Goal: Obtain resource: Obtain resource

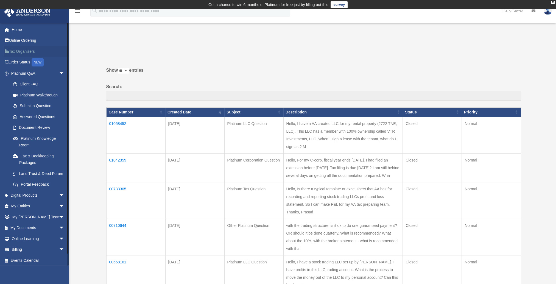
click at [19, 50] on link "Tax Organizers" at bounding box center [38, 51] width 69 height 11
click at [59, 234] on span "arrow_drop_down" at bounding box center [64, 227] width 11 height 11
click at [22, 244] on link "Box" at bounding box center [40, 238] width 65 height 11
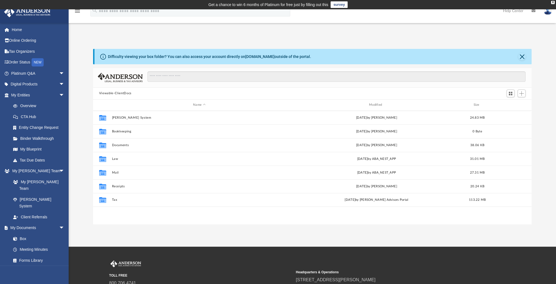
scroll to position [120, 434]
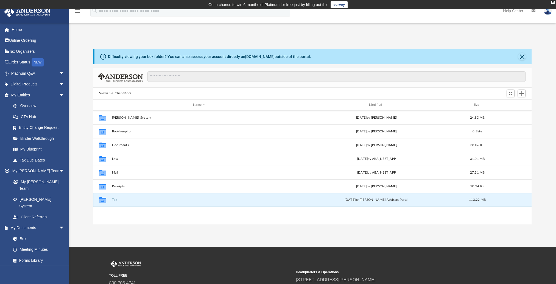
click at [114, 200] on button "Tax" at bounding box center [199, 200] width 175 height 4
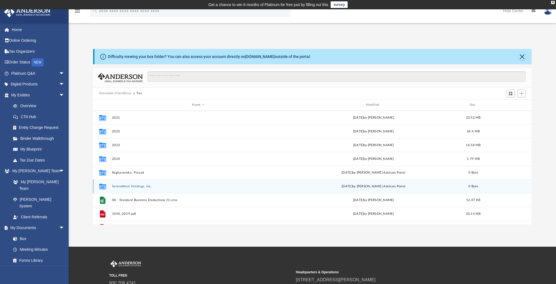
click at [133, 186] on button "SereneWest Holdings, Inc." at bounding box center [198, 186] width 173 height 4
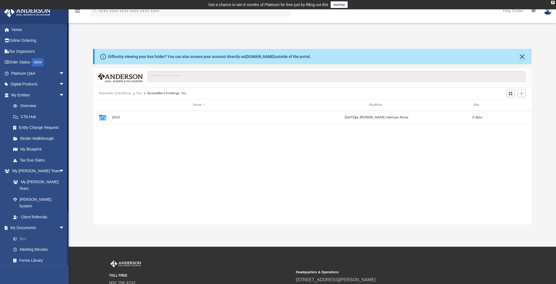
click at [25, 233] on link "Box" at bounding box center [40, 238] width 65 height 11
click at [21, 233] on link "Box" at bounding box center [40, 238] width 65 height 11
click at [164, 94] on button "SereneWest Holdings, Inc." at bounding box center [167, 93] width 40 height 5
click at [138, 94] on button "Tax" at bounding box center [138, 93] width 5 height 5
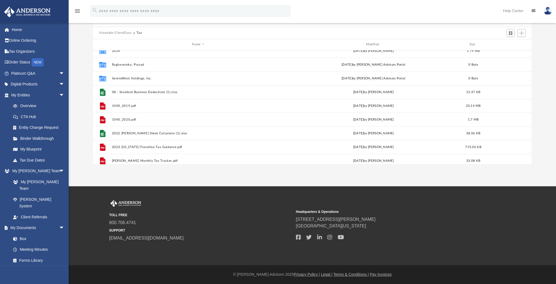
scroll to position [0, 0]
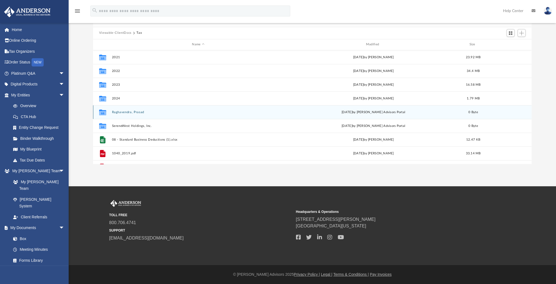
click at [123, 111] on button "Raghavendra, Prasad" at bounding box center [198, 112] width 173 height 4
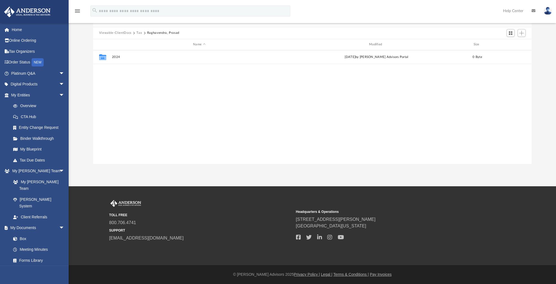
click at [141, 33] on button "Tax" at bounding box center [138, 32] width 5 height 5
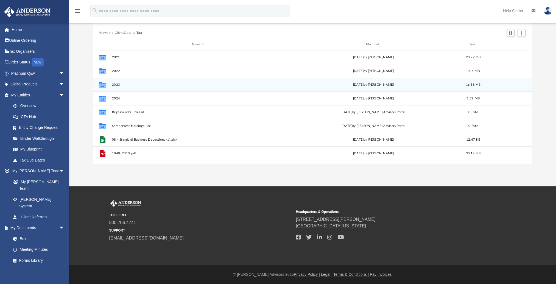
click at [116, 85] on button "2023" at bounding box center [198, 85] width 173 height 4
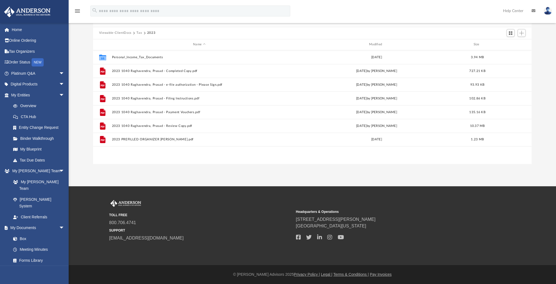
click at [139, 33] on button "Tax" at bounding box center [138, 32] width 5 height 5
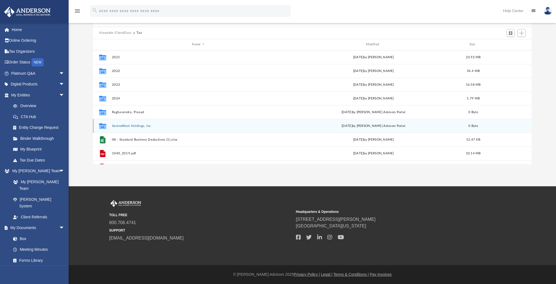
click at [127, 126] on button "SereneWest Holdings, Inc." at bounding box center [198, 126] width 173 height 4
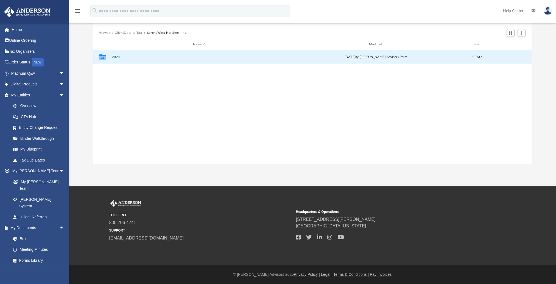
click at [116, 57] on button "2024" at bounding box center [199, 57] width 175 height 4
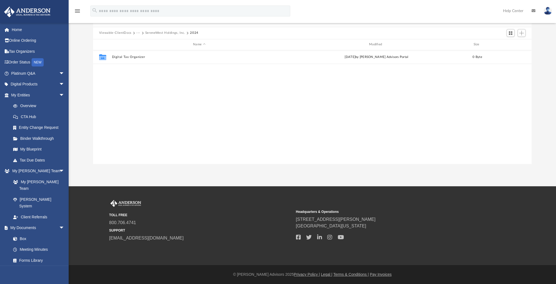
click at [160, 33] on button "SereneWest Holdings, Inc." at bounding box center [165, 32] width 40 height 5
click at [141, 33] on button "Tax" at bounding box center [138, 32] width 5 height 5
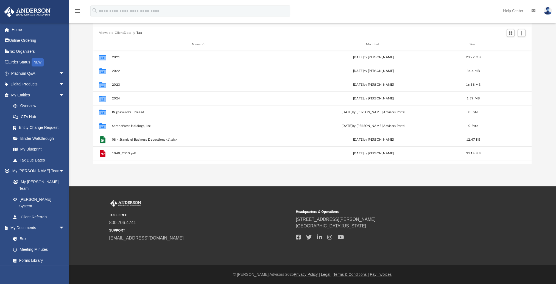
click at [114, 33] on button "Viewable-ClientDocs" at bounding box center [115, 32] width 32 height 5
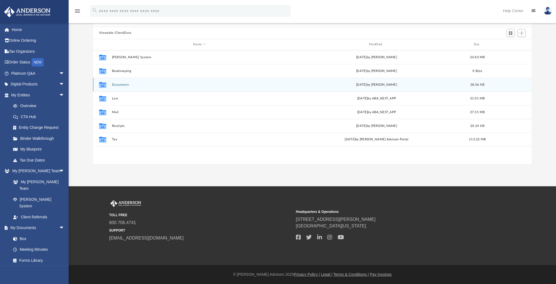
click at [124, 85] on button "Documents" at bounding box center [199, 85] width 175 height 4
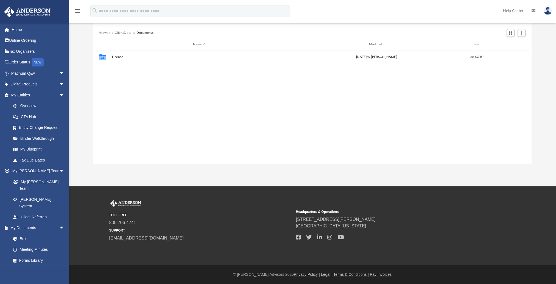
click at [120, 33] on button "Viewable-ClientDocs" at bounding box center [115, 32] width 32 height 5
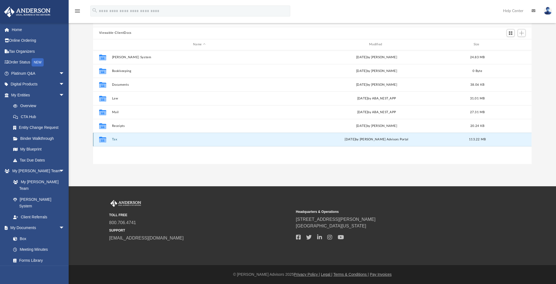
click at [114, 140] on button "Tax" at bounding box center [199, 139] width 175 height 4
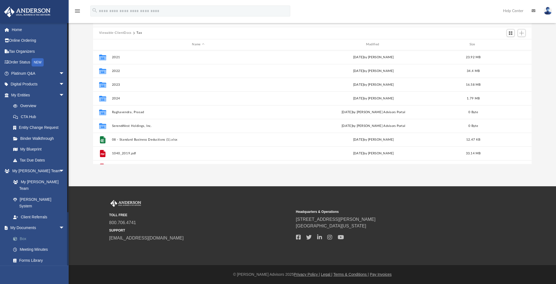
click at [21, 233] on link "Box" at bounding box center [40, 238] width 65 height 11
click at [123, 35] on button "Viewable-ClientDocs" at bounding box center [115, 32] width 32 height 5
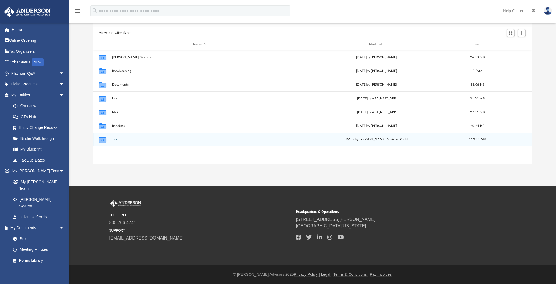
click at [115, 139] on button "Tax" at bounding box center [199, 139] width 175 height 4
